Goal: Task Accomplishment & Management: Manage account settings

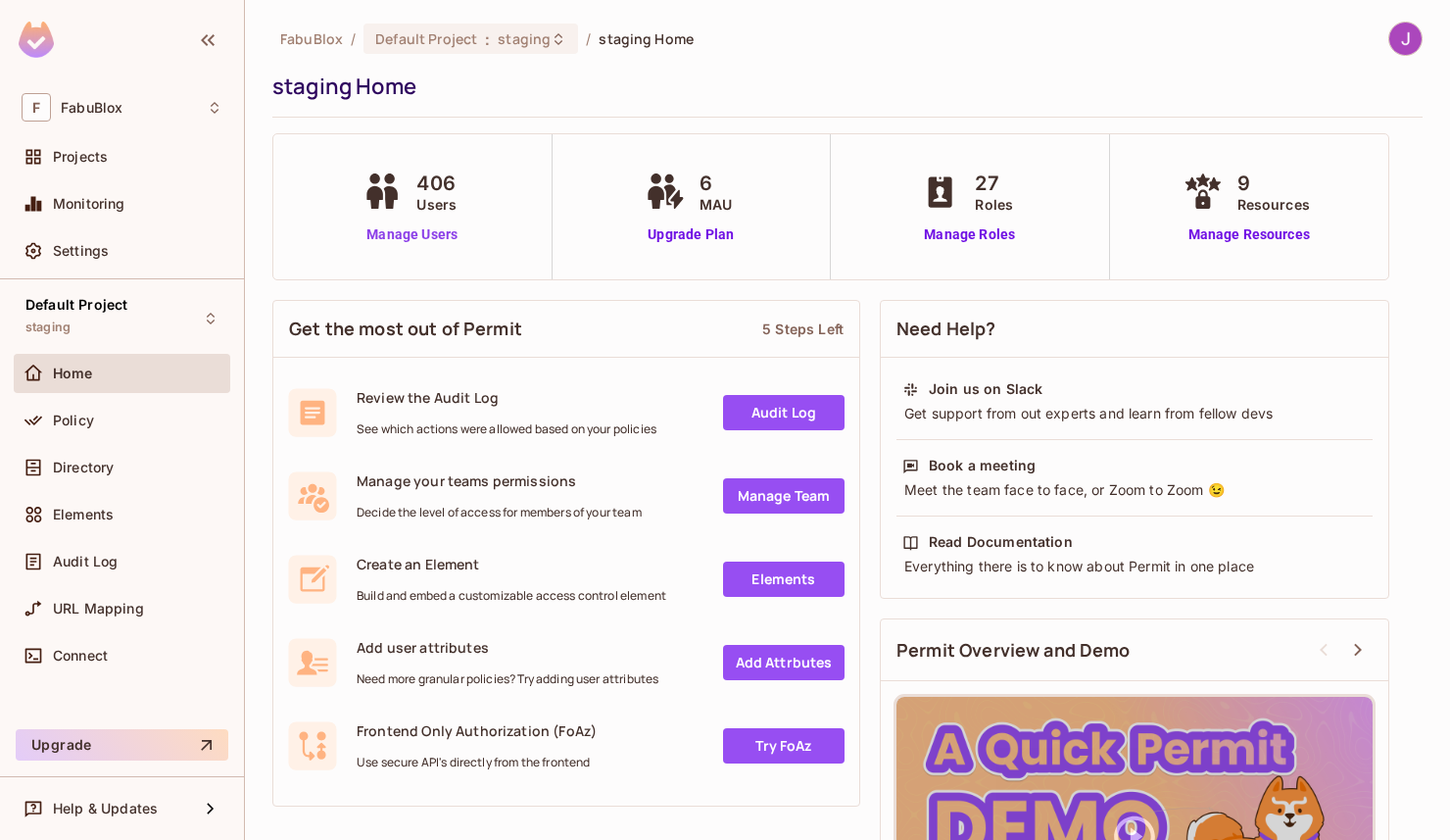
click at [409, 232] on link "Manage Users" at bounding box center [412, 234] width 109 height 21
click at [404, 237] on link "Manage Users" at bounding box center [412, 234] width 109 height 21
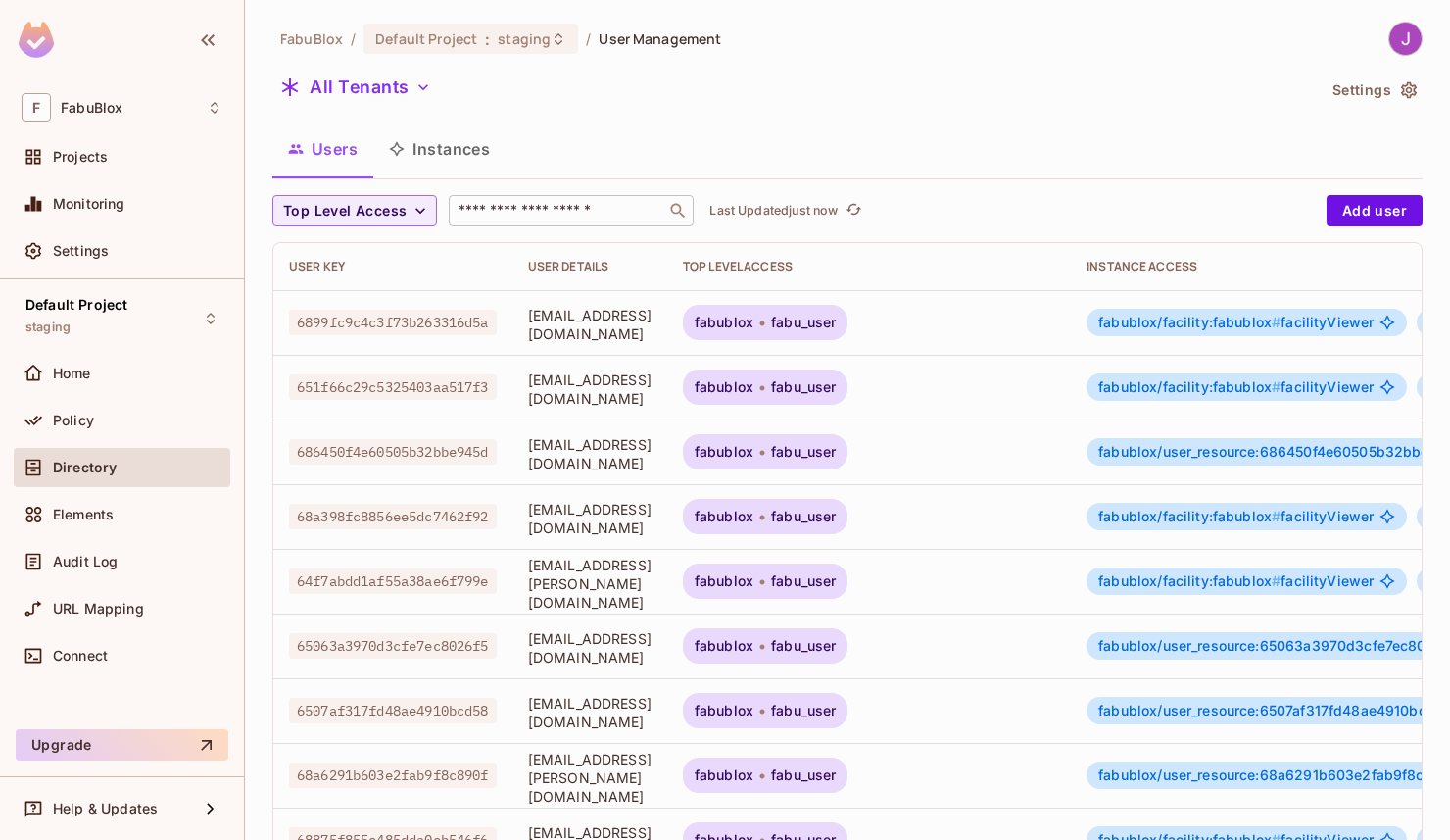
click at [537, 209] on input "text" at bounding box center [557, 211] width 206 height 20
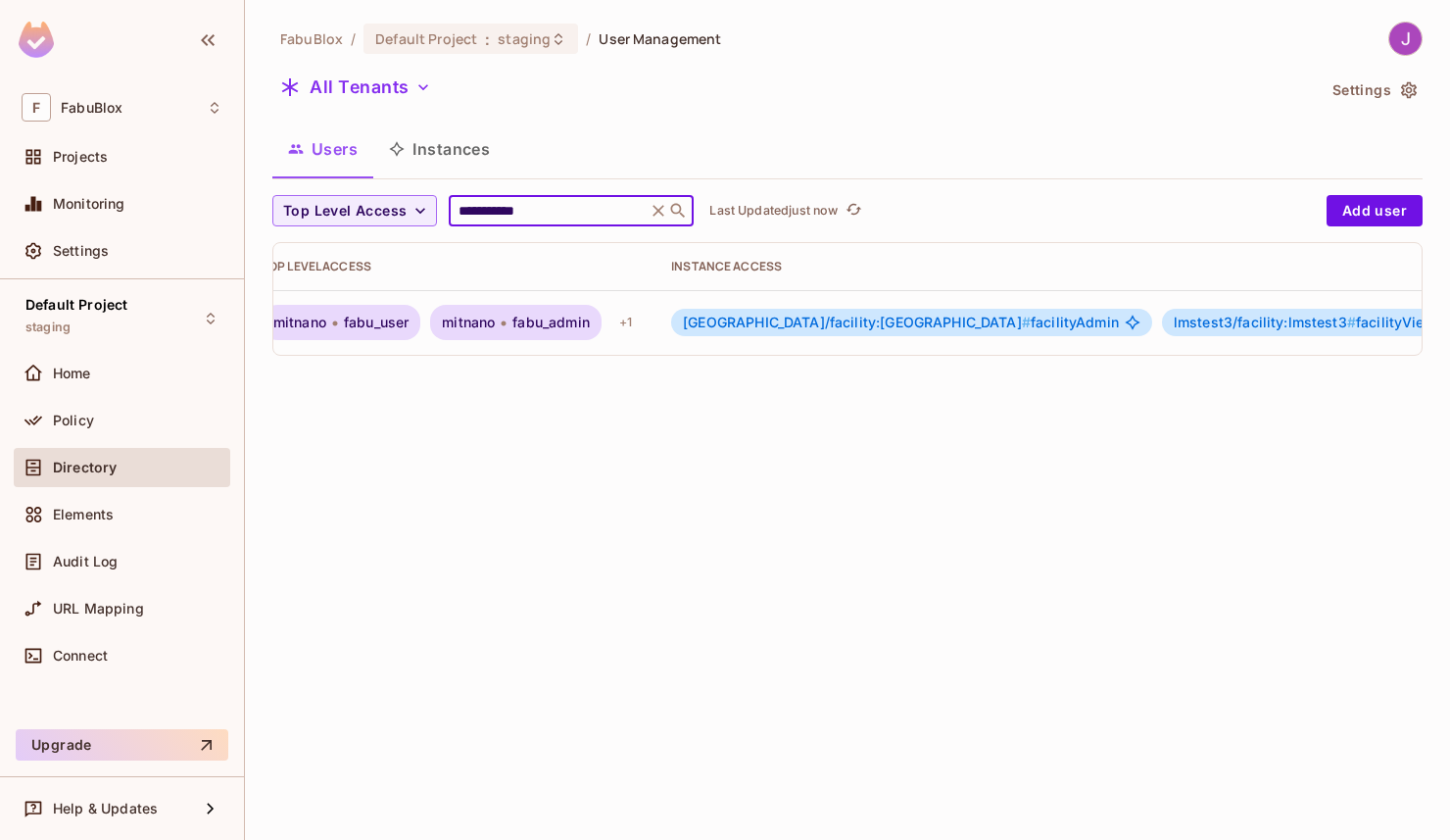
scroll to position [0, 471]
type input "**********"
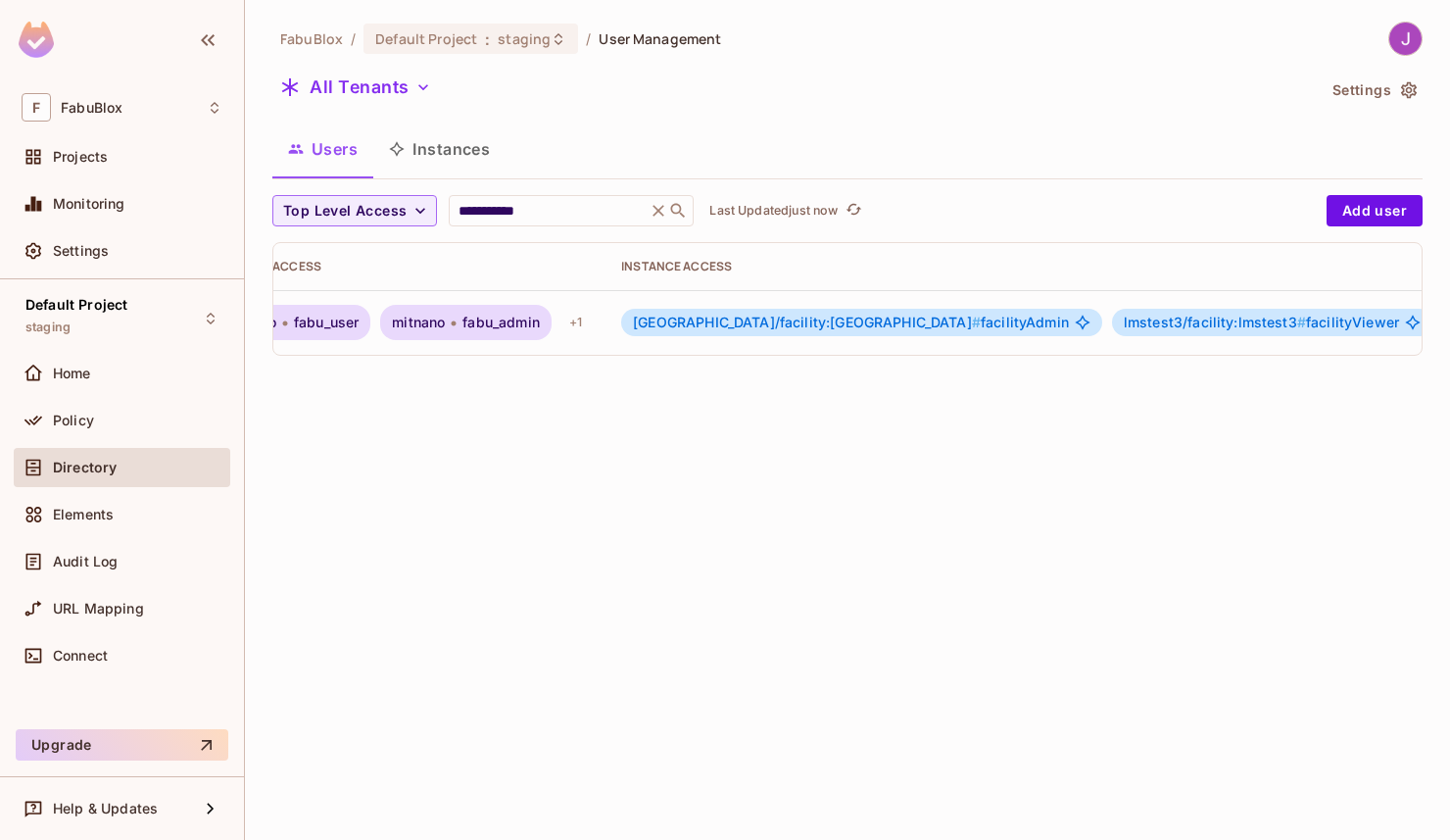
click at [1442, 320] on div "+ 22" at bounding box center [1462, 323] width 40 height 32
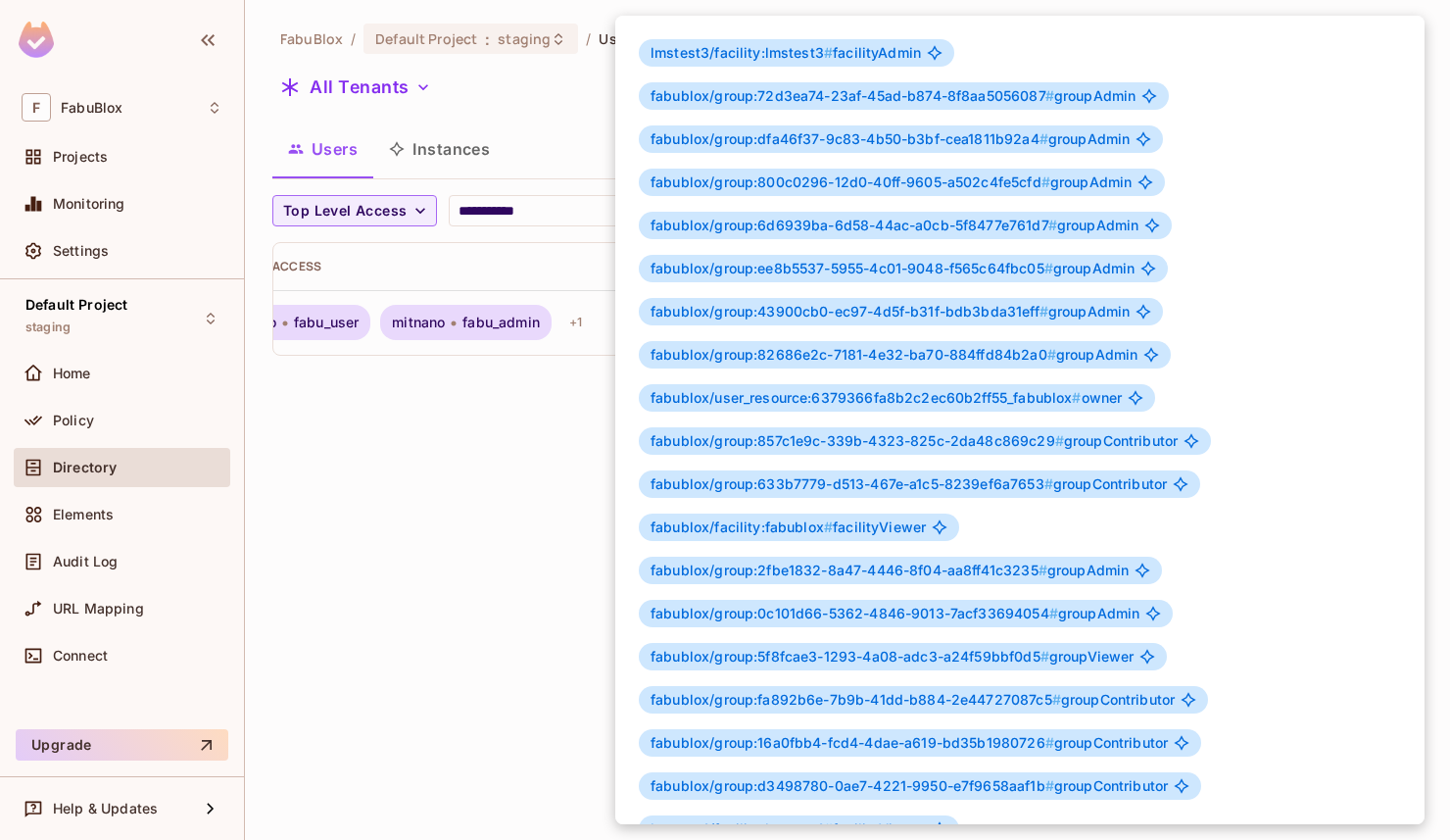
click at [408, 546] on div at bounding box center [725, 420] width 1450 height 840
